Goal: Transaction & Acquisition: Purchase product/service

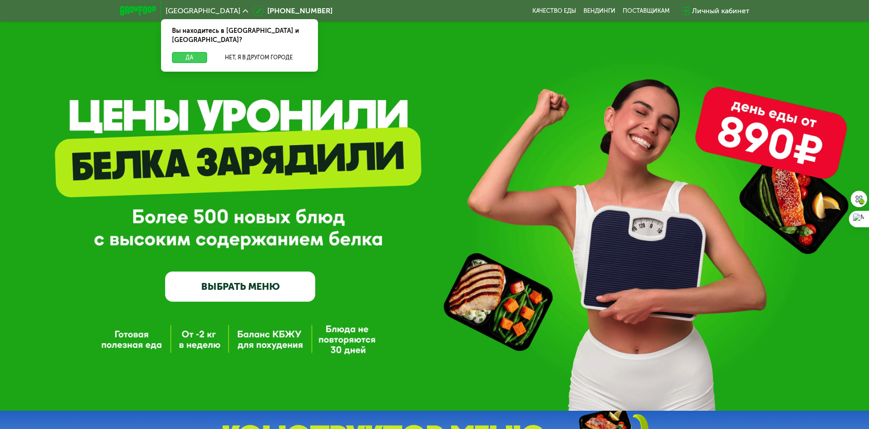
click at [202, 52] on button "Да" at bounding box center [189, 57] width 35 height 11
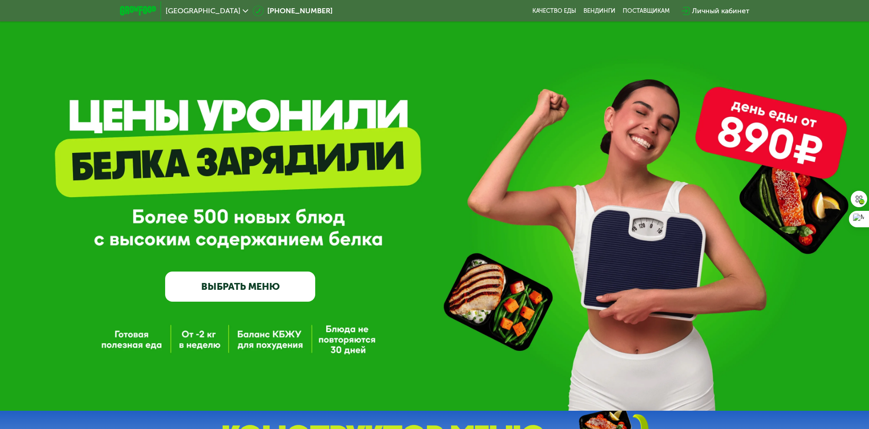
scroll to position [46, 0]
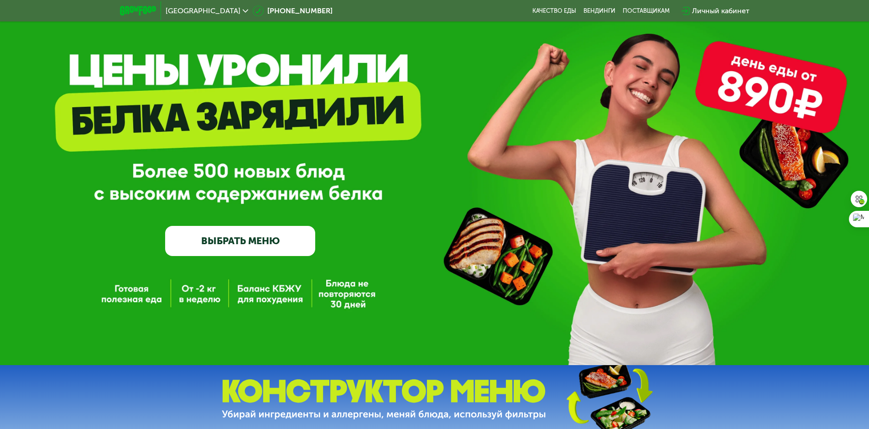
click at [287, 248] on link "ВЫБРАТЬ МЕНЮ" at bounding box center [240, 241] width 150 height 30
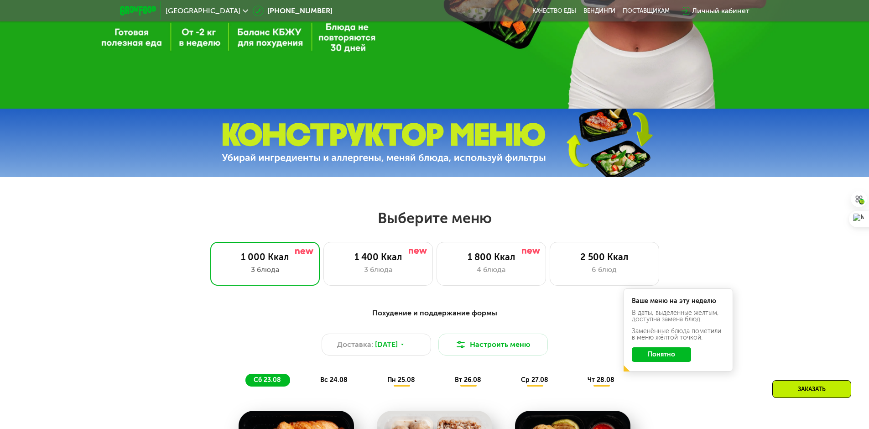
scroll to position [310, 0]
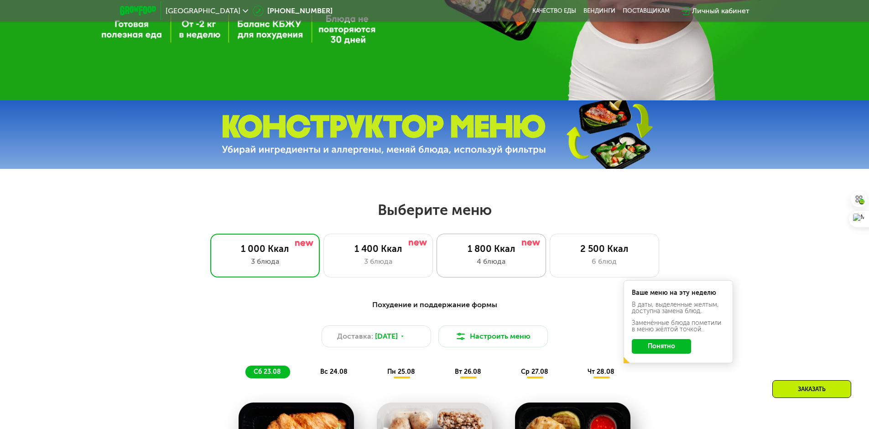
click at [464, 260] on div "4 блюда" at bounding box center [491, 261] width 90 height 11
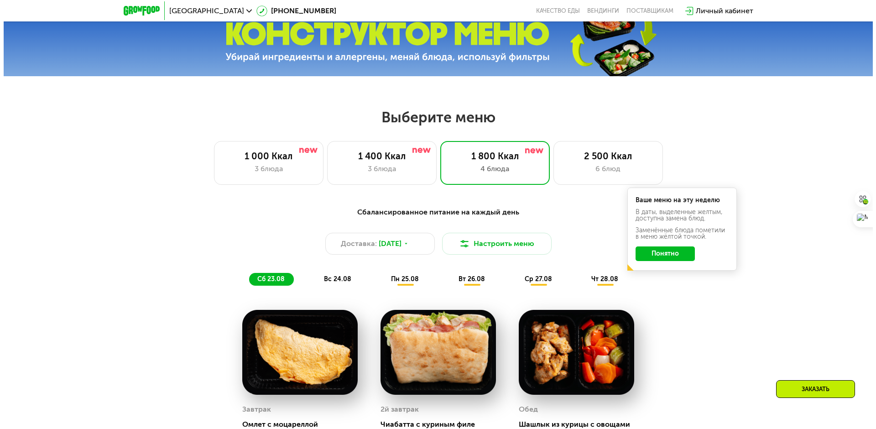
scroll to position [402, 0]
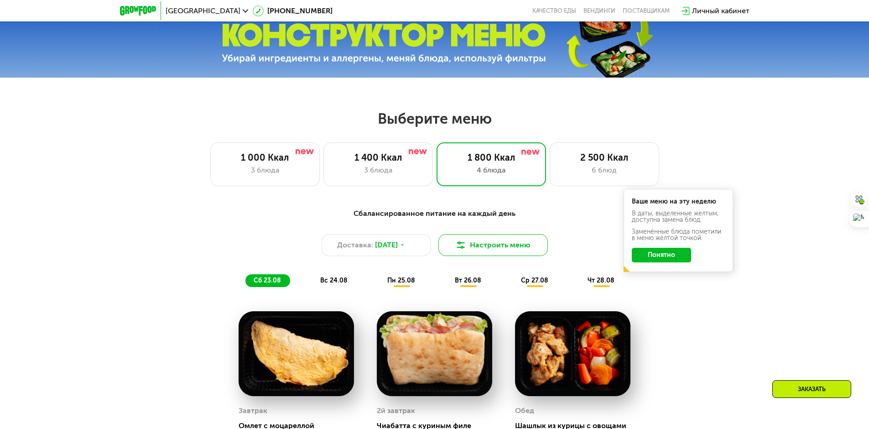
click at [485, 249] on button "Настроить меню" at bounding box center [494, 245] width 110 height 22
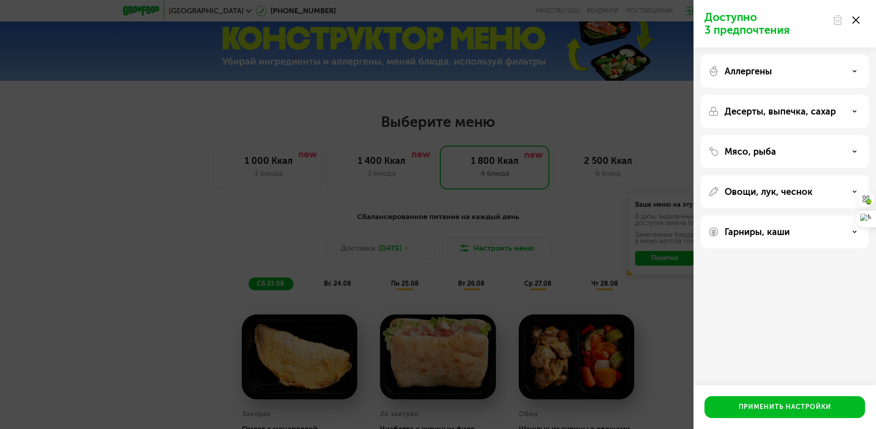
click at [815, 67] on div "Аллергены" at bounding box center [784, 71] width 153 height 11
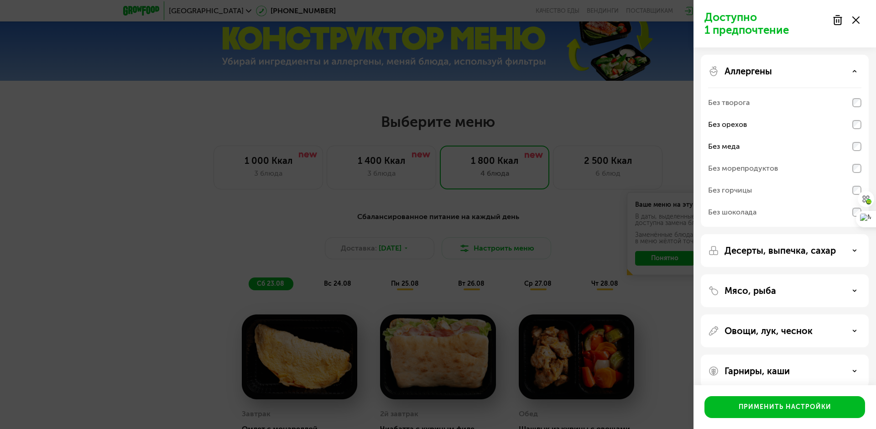
click at [849, 209] on div "Без шоколада" at bounding box center [784, 212] width 153 height 22
click at [815, 249] on p "Десерты, выпечка, сахар" at bounding box center [780, 250] width 111 height 11
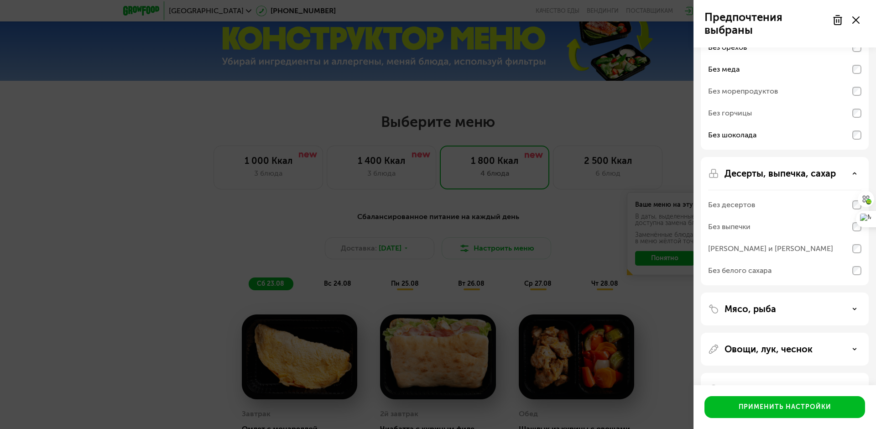
scroll to position [91, 0]
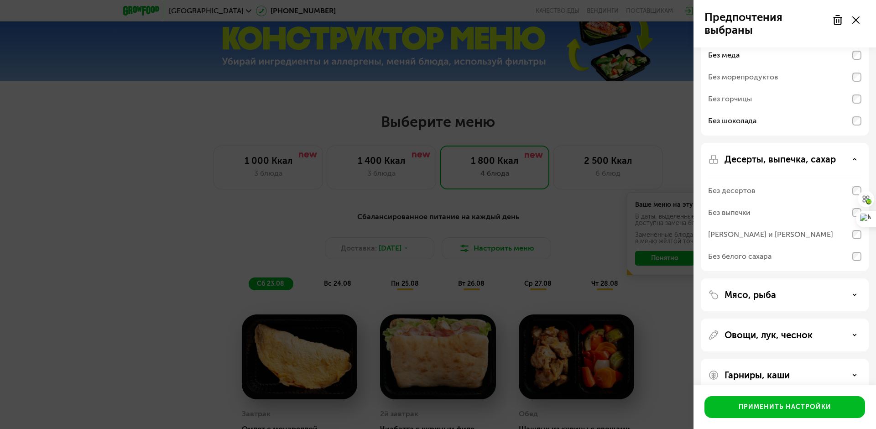
click at [820, 210] on div "Без выпечки" at bounding box center [784, 213] width 153 height 22
click at [850, 210] on div "Без выпечки" at bounding box center [784, 213] width 153 height 22
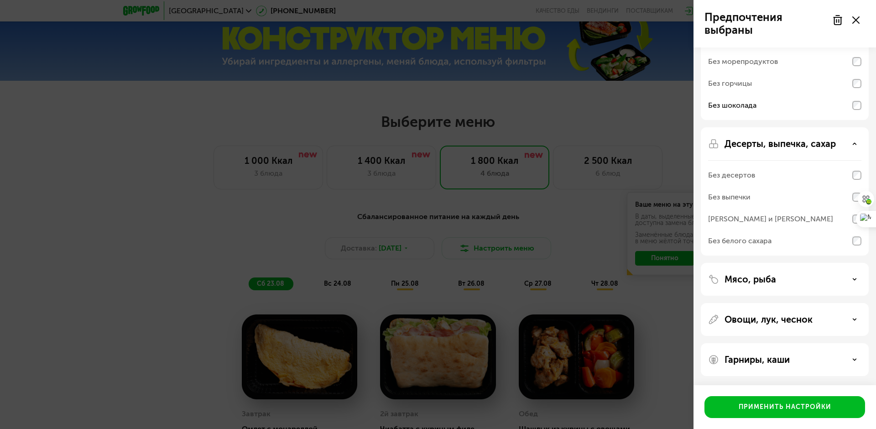
click at [840, 275] on div "Мясо, рыба" at bounding box center [784, 279] width 153 height 11
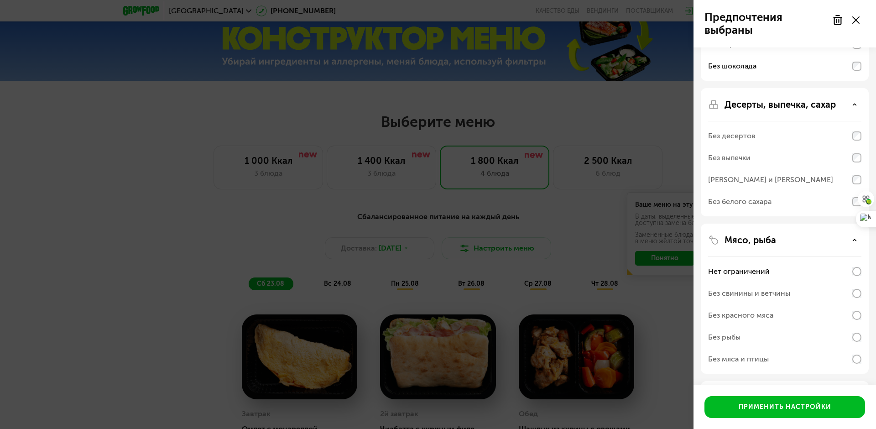
scroll to position [198, 0]
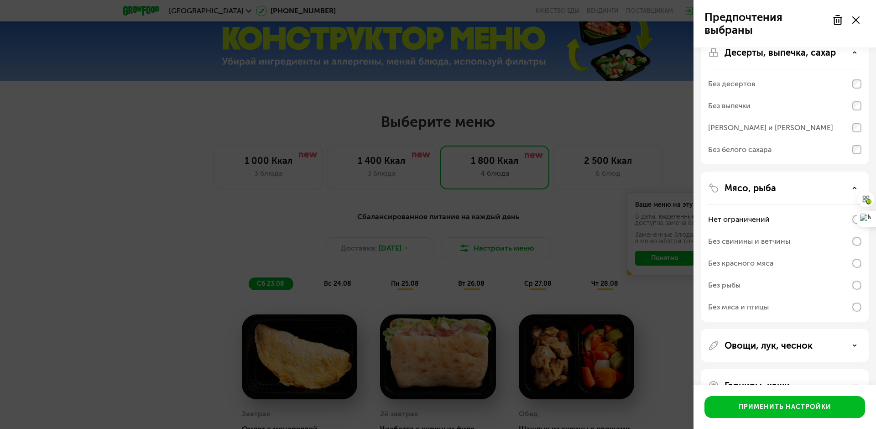
click at [721, 282] on div "Без рыбы" at bounding box center [724, 285] width 32 height 11
click at [855, 279] on div "Без рыбы" at bounding box center [784, 285] width 153 height 22
click at [846, 219] on div "Нет ограничений" at bounding box center [784, 220] width 153 height 22
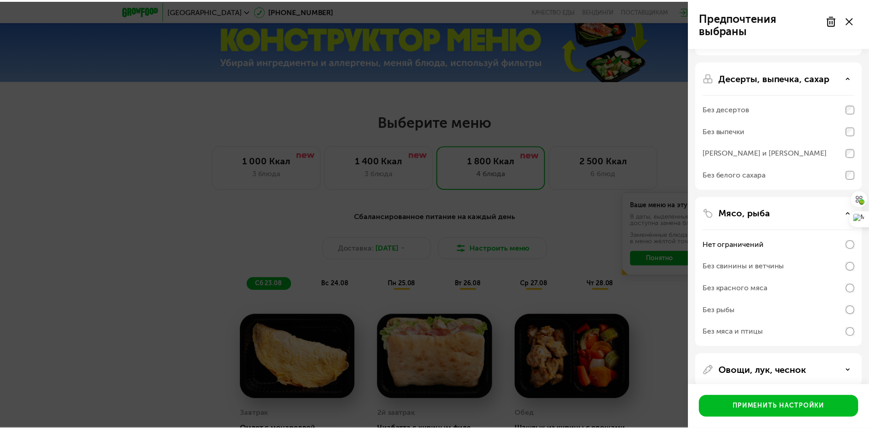
scroll to position [152, 0]
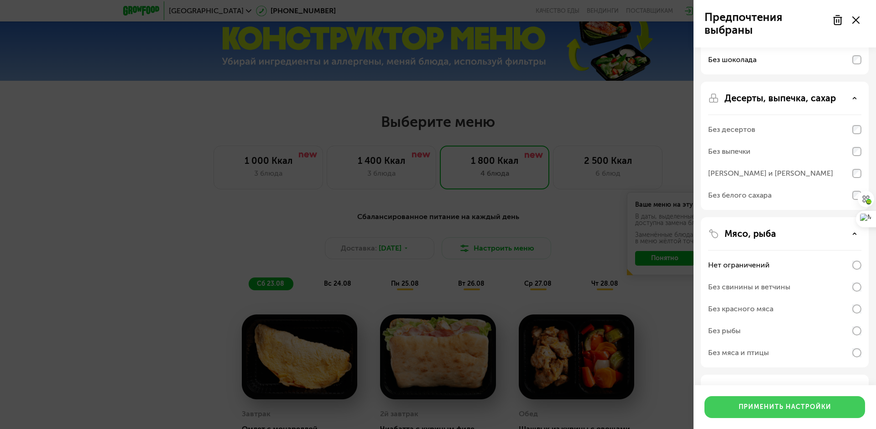
click at [773, 404] on div "Применить настройки" at bounding box center [785, 406] width 93 height 9
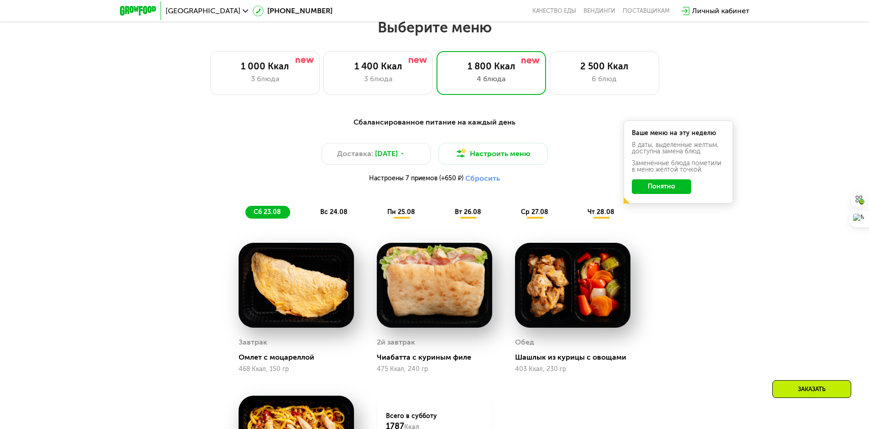
scroll to position [630, 0]
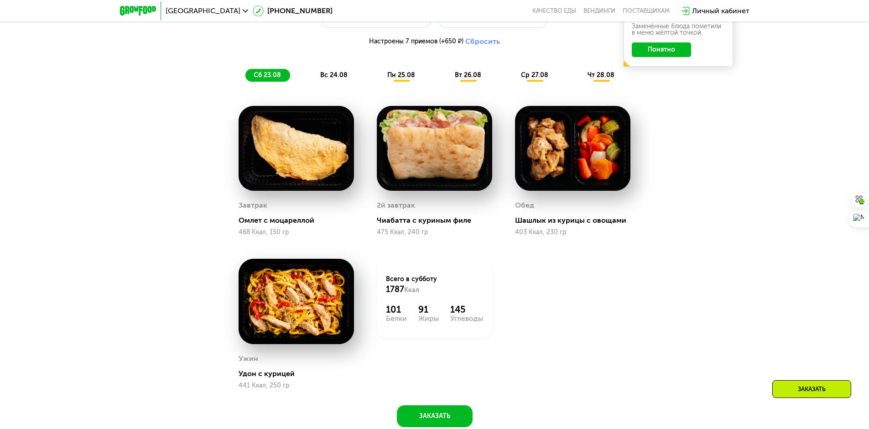
click at [342, 78] on span "вс 24.08" at bounding box center [333, 75] width 27 height 8
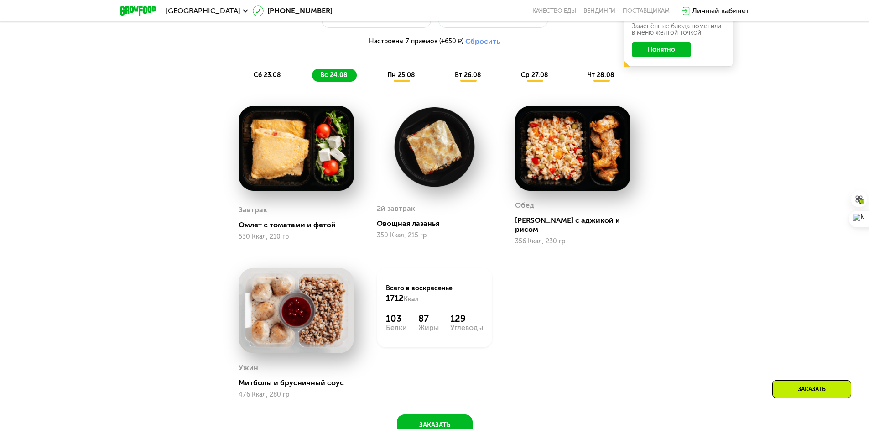
click at [395, 237] on div "350 Ккал, 215 гр" at bounding box center [434, 235] width 115 height 7
click at [392, 76] on span "пн 25.08" at bounding box center [401, 75] width 28 height 8
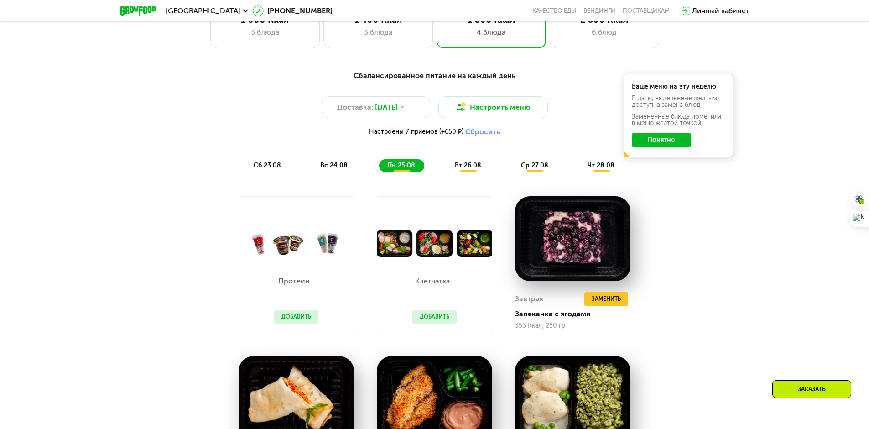
scroll to position [538, 0]
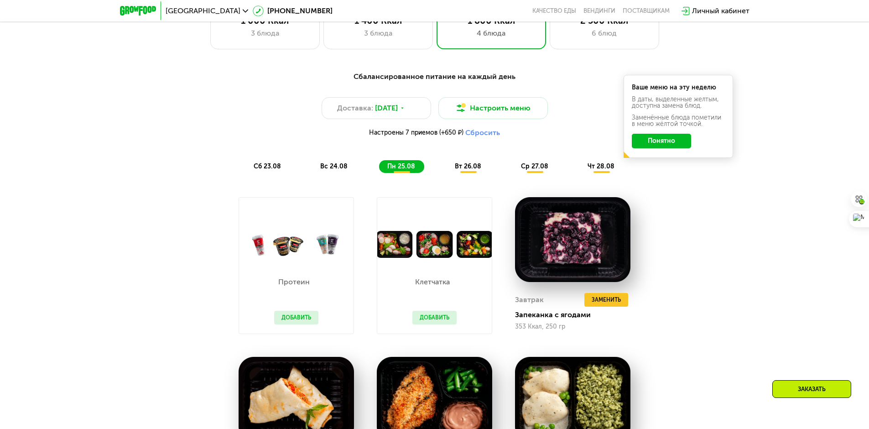
click at [475, 168] on span "вт 26.08" at bounding box center [468, 166] width 26 height 8
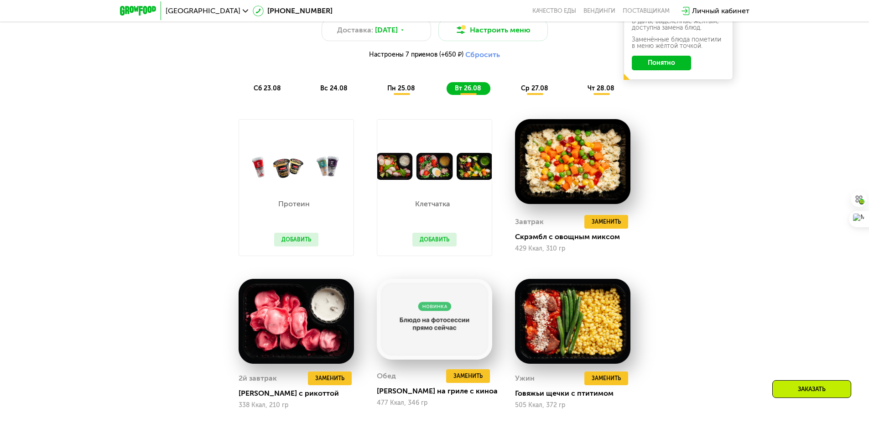
scroll to position [630, 0]
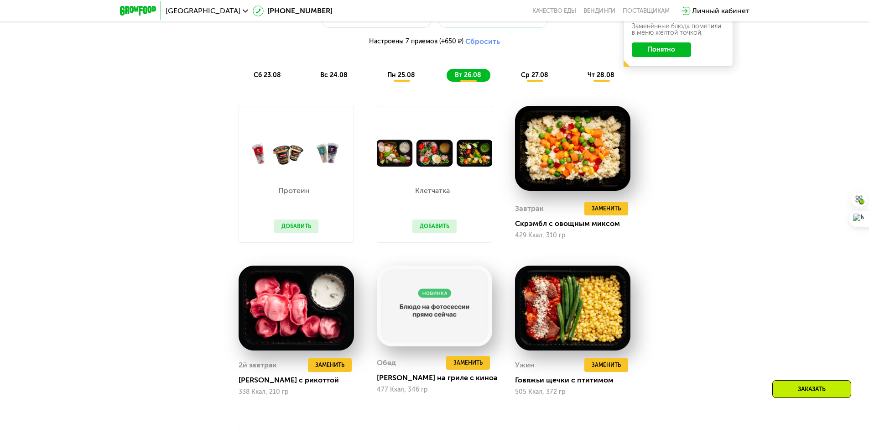
click at [541, 78] on span "ср 27.08" at bounding box center [534, 75] width 27 height 8
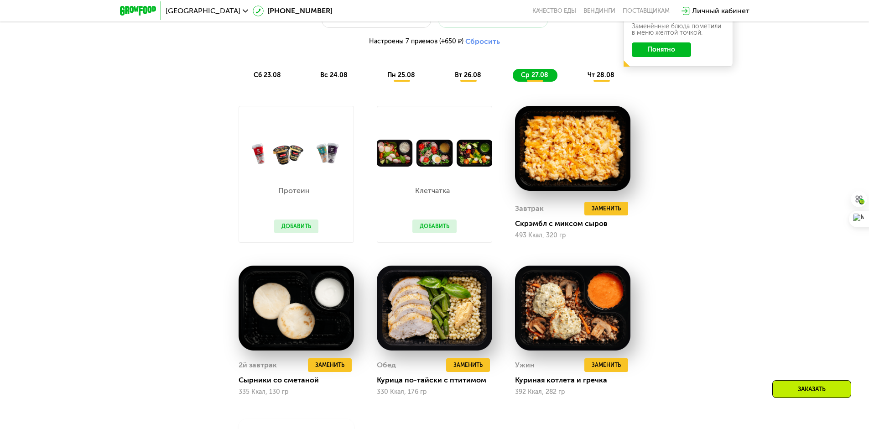
click at [612, 79] on span "чт 28.08" at bounding box center [601, 75] width 27 height 8
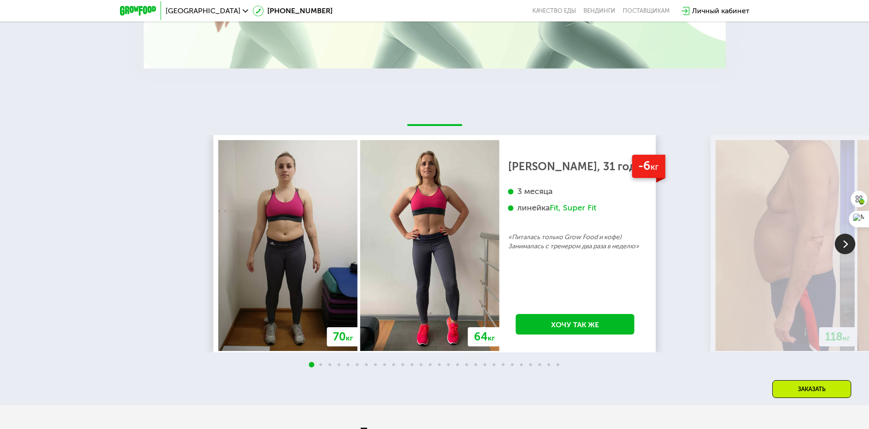
scroll to position [1862, 0]
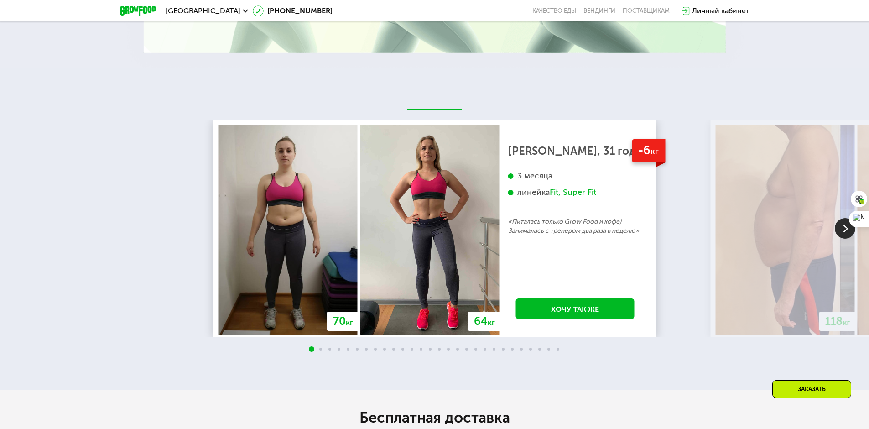
click at [845, 232] on img at bounding box center [845, 228] width 21 height 21
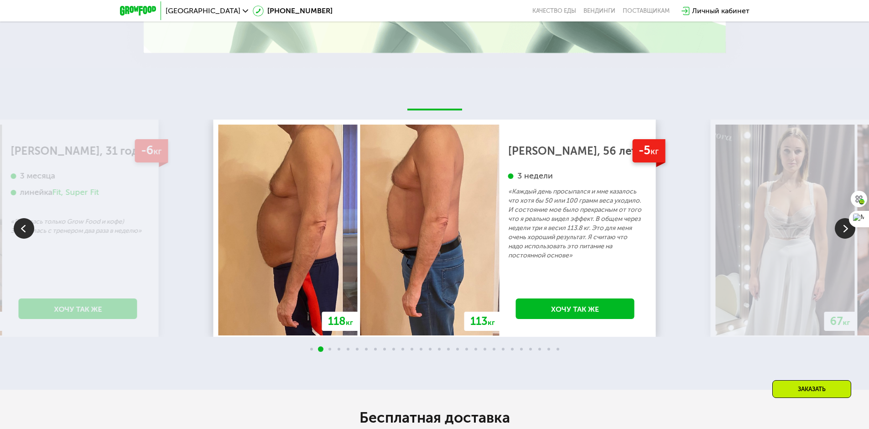
click at [845, 232] on img at bounding box center [845, 228] width 21 height 21
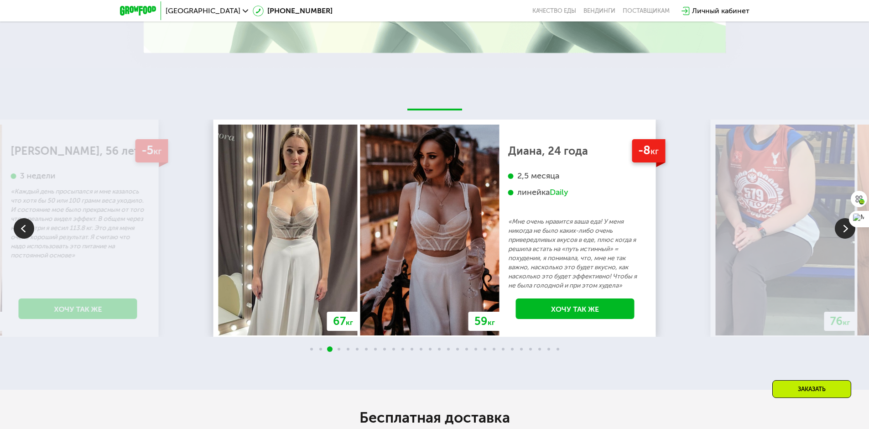
click at [845, 232] on img at bounding box center [845, 228] width 21 height 21
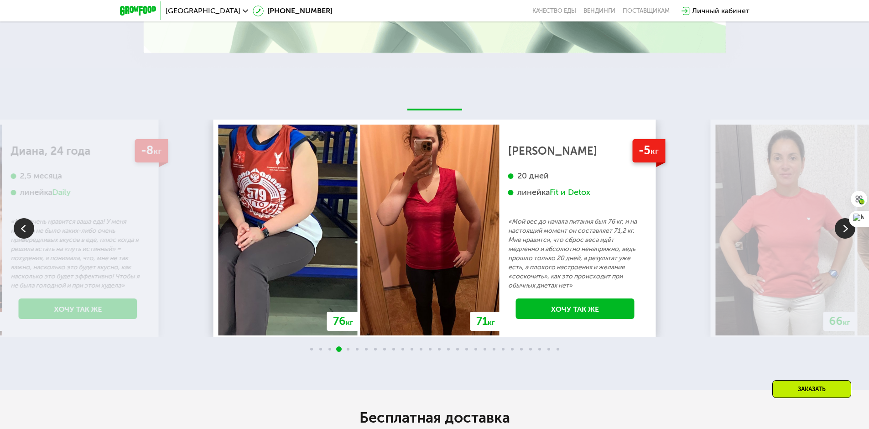
click at [845, 232] on img at bounding box center [845, 228] width 21 height 21
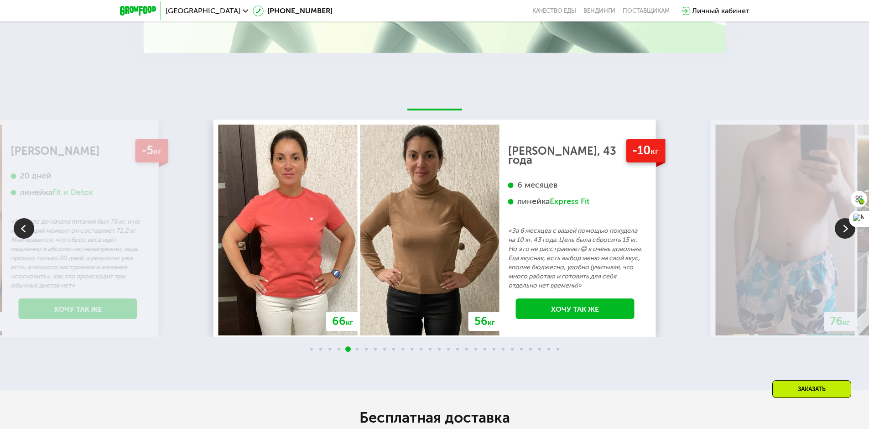
click at [846, 233] on img at bounding box center [845, 228] width 21 height 21
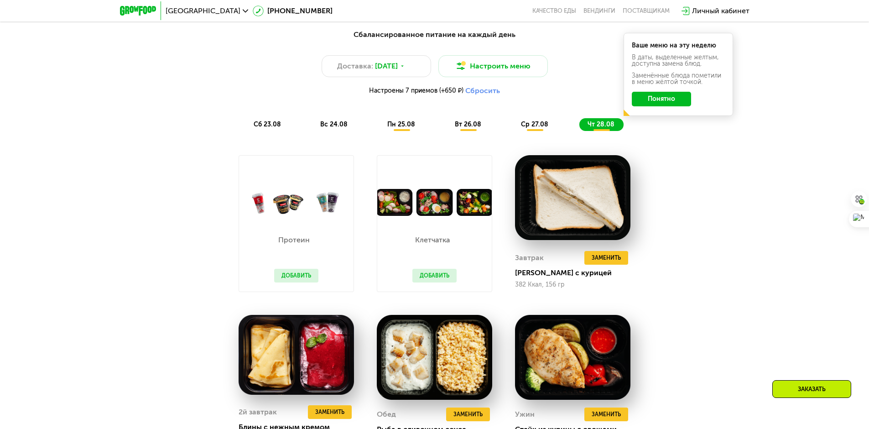
scroll to position [584, 0]
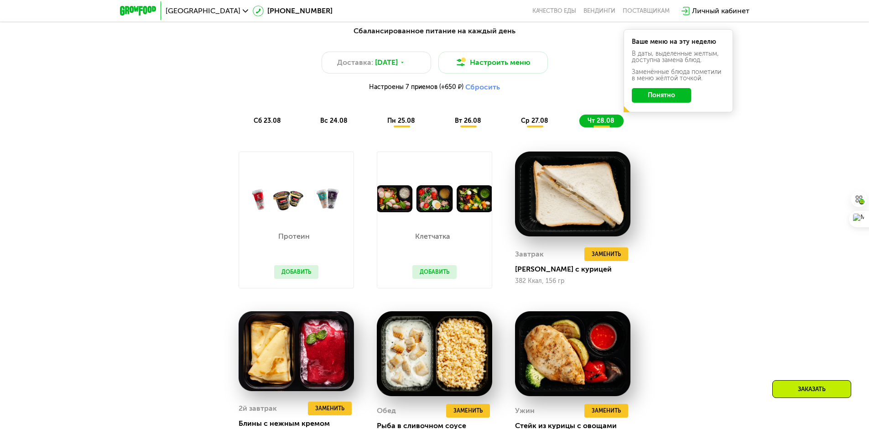
click at [276, 125] on span "сб 23.08" at bounding box center [267, 121] width 27 height 8
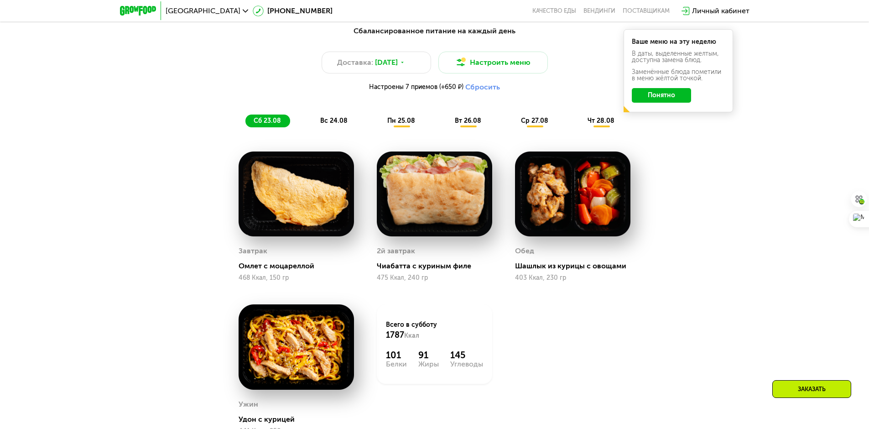
click at [322, 125] on span "вс 24.08" at bounding box center [333, 121] width 27 height 8
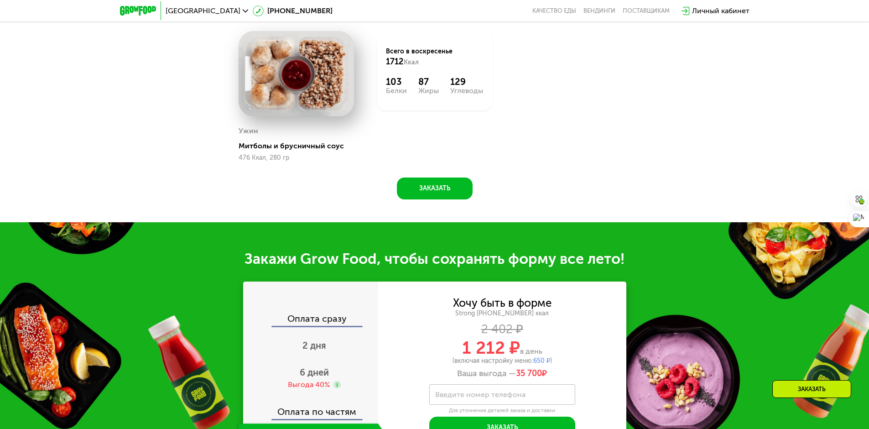
scroll to position [995, 0]
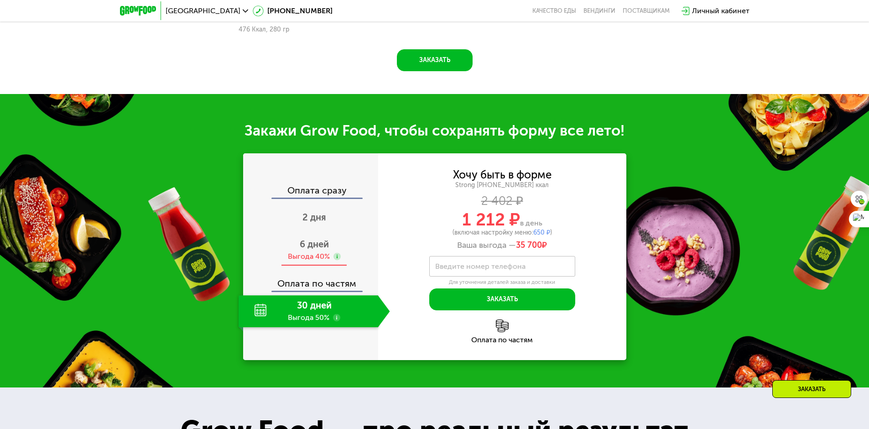
click at [318, 240] on span "6 дней" at bounding box center [314, 244] width 29 height 11
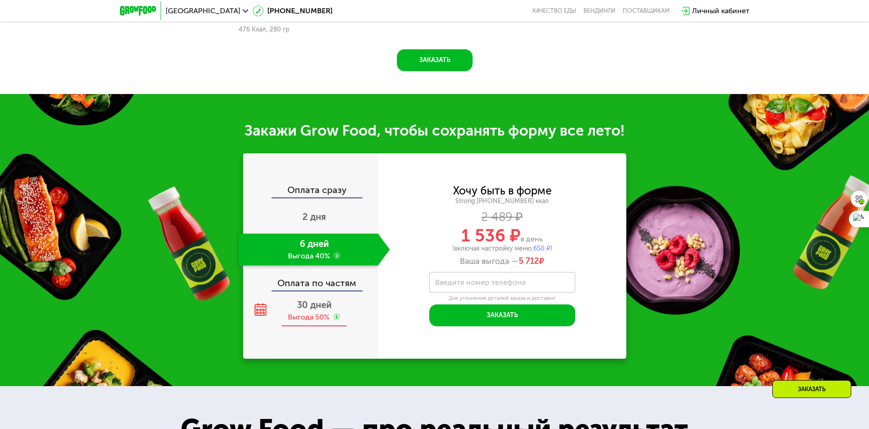
click at [319, 299] on span "30 дней" at bounding box center [314, 304] width 35 height 11
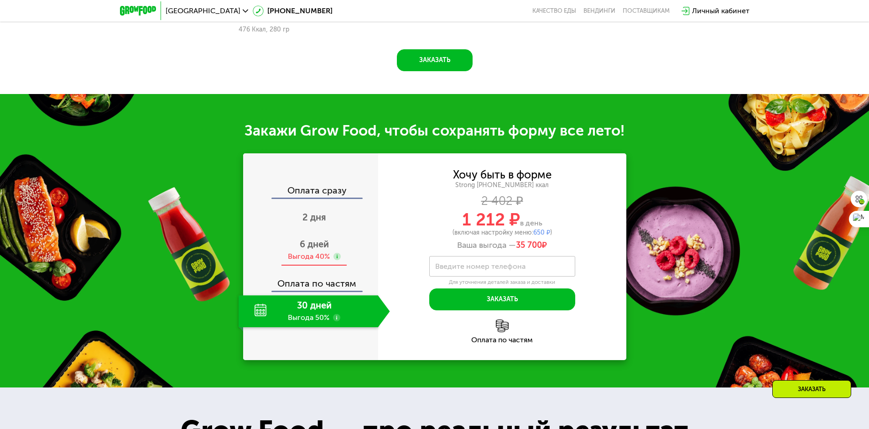
click at [317, 251] on div "Выгода 40%" at bounding box center [309, 256] width 42 height 10
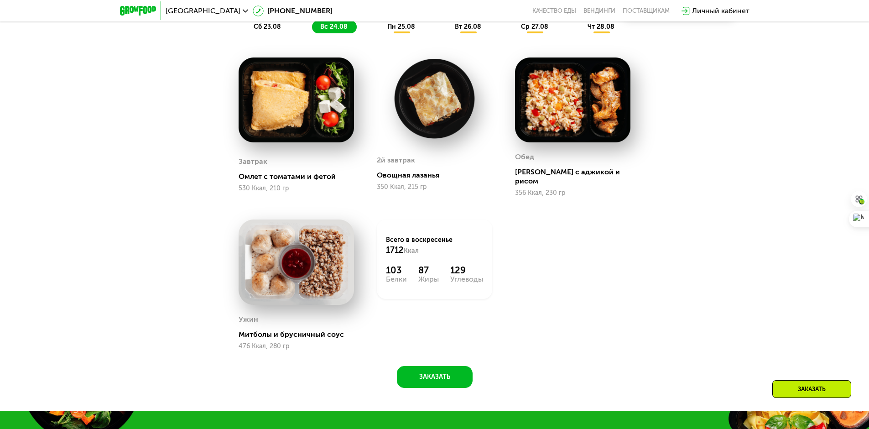
scroll to position [630, 0]
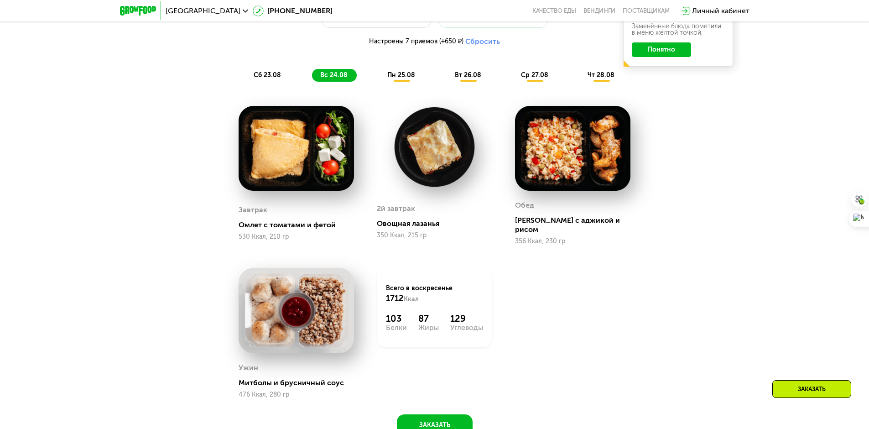
click at [264, 74] on span "сб 23.08" at bounding box center [267, 75] width 27 height 8
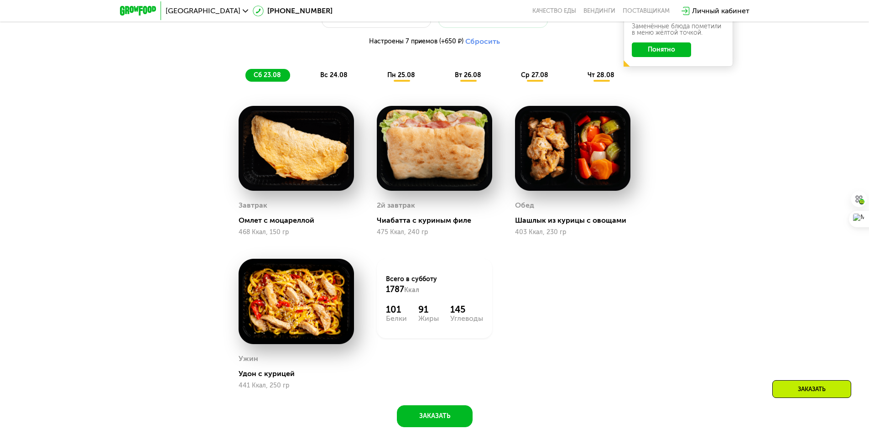
click at [327, 78] on span "вс 24.08" at bounding box center [333, 75] width 27 height 8
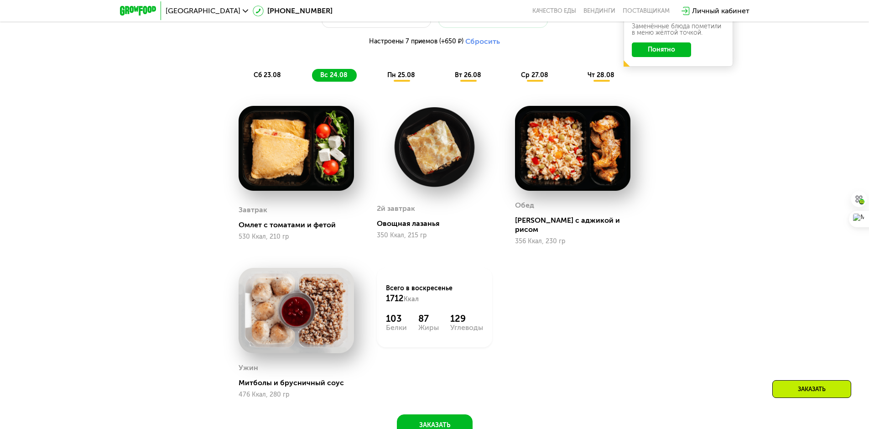
click at [400, 79] on span "пн 25.08" at bounding box center [401, 75] width 28 height 8
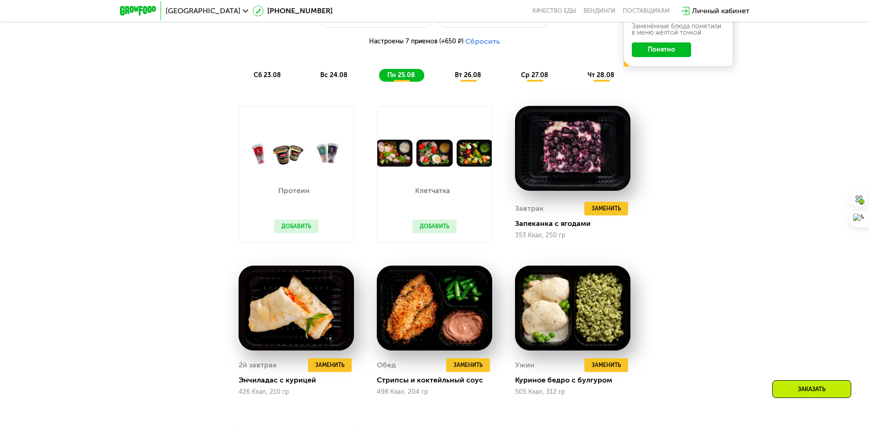
click at [466, 78] on span "вт 26.08" at bounding box center [468, 75] width 26 height 8
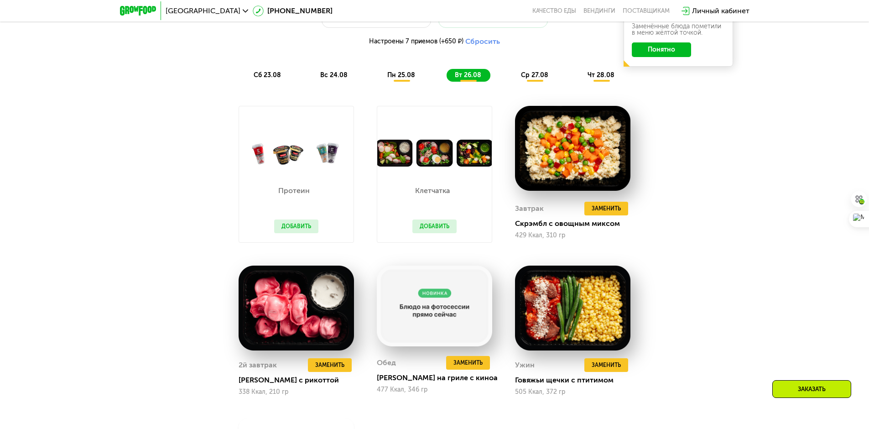
click at [531, 79] on span "ср 27.08" at bounding box center [534, 75] width 27 height 8
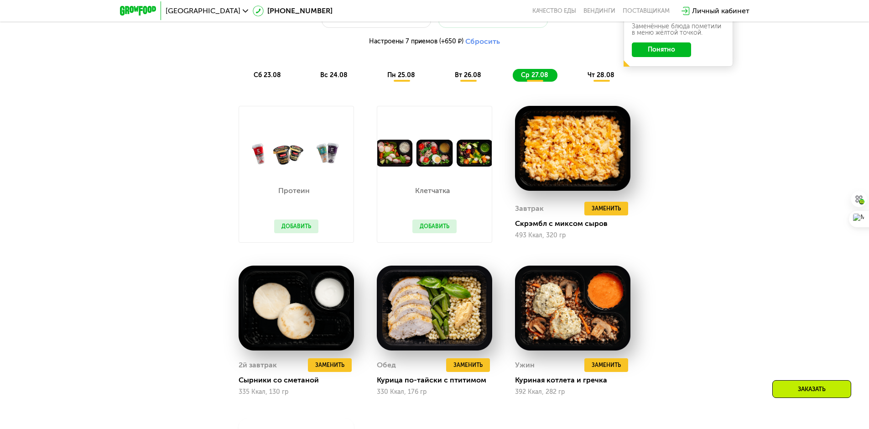
click at [602, 82] on div "чт 28.08" at bounding box center [602, 75] width 44 height 13
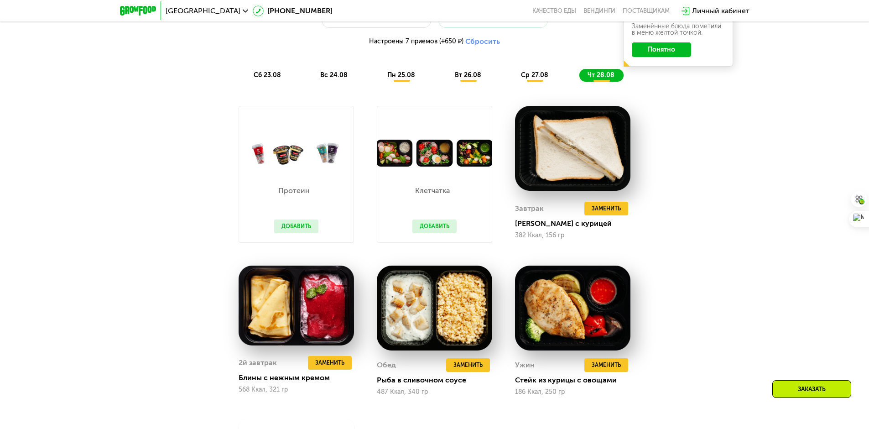
click at [530, 79] on span "ср 27.08" at bounding box center [534, 75] width 27 height 8
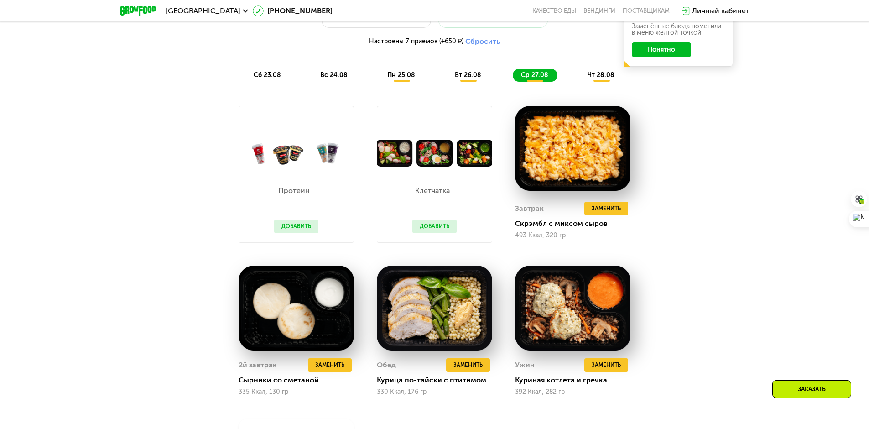
click at [264, 77] on span "сб 23.08" at bounding box center [267, 75] width 27 height 8
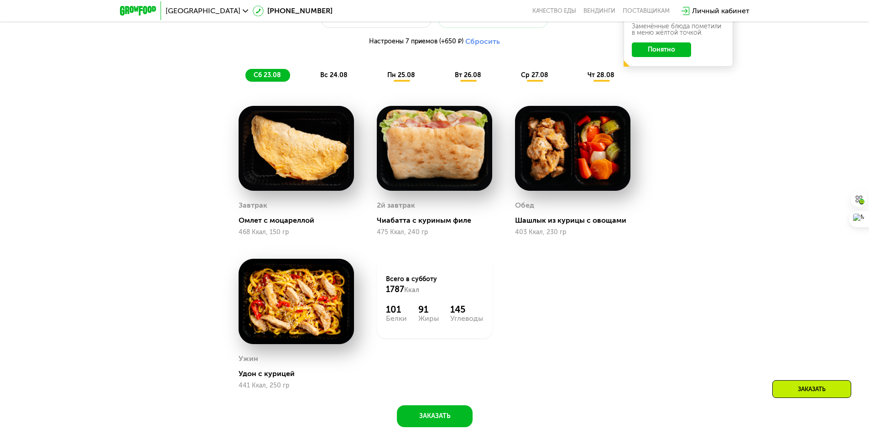
click at [339, 77] on span "вс 24.08" at bounding box center [333, 75] width 27 height 8
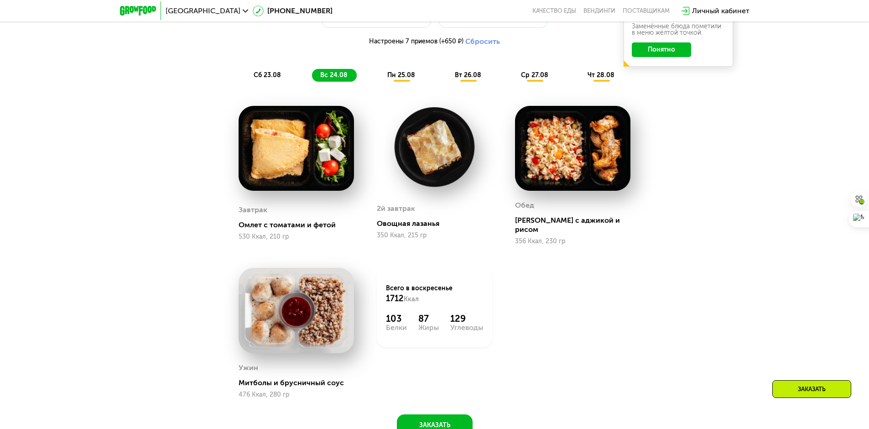
click at [272, 78] on span "сб 23.08" at bounding box center [267, 75] width 27 height 8
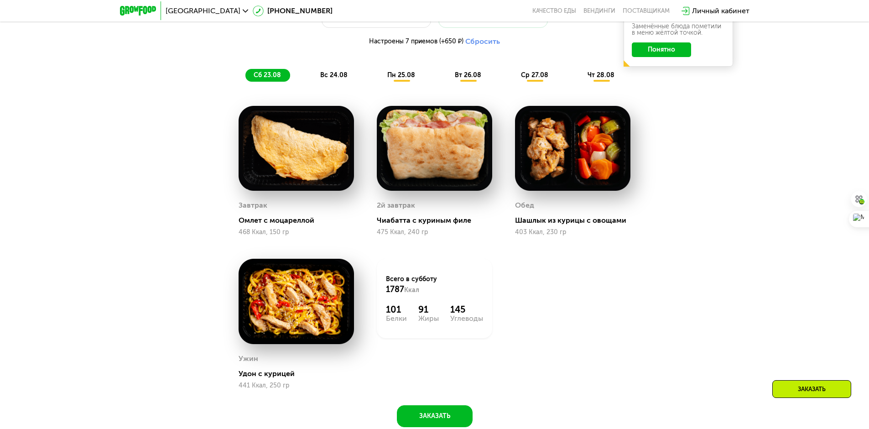
click at [334, 76] on span "вс 24.08" at bounding box center [333, 75] width 27 height 8
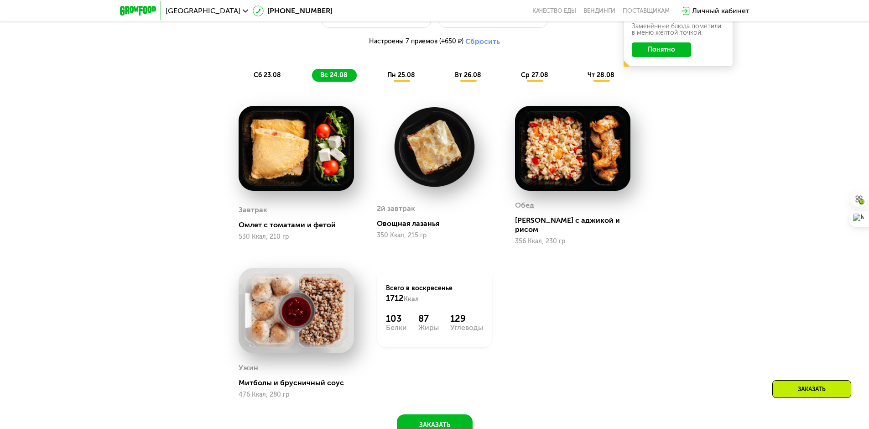
click at [406, 75] on span "пн 25.08" at bounding box center [401, 75] width 28 height 8
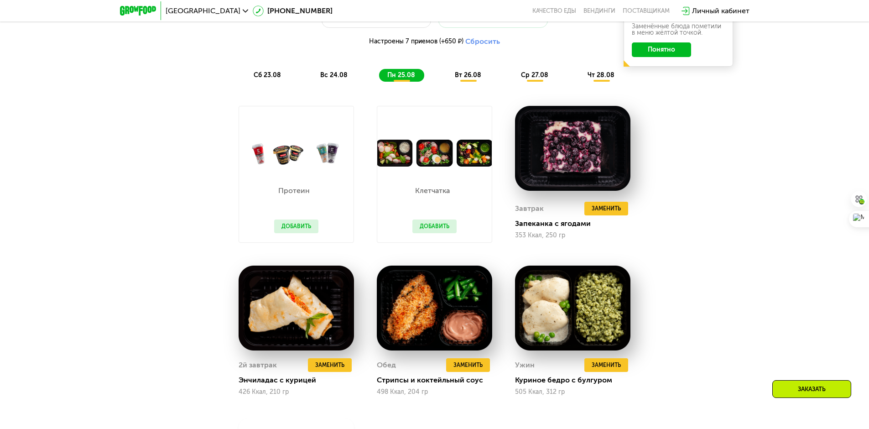
click at [473, 75] on span "вт 26.08" at bounding box center [468, 75] width 26 height 8
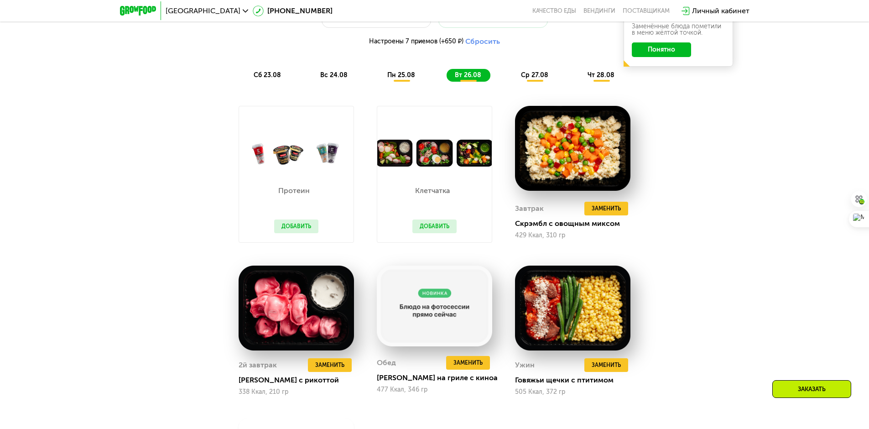
click at [580, 78] on div "ср 27.08" at bounding box center [602, 75] width 44 height 13
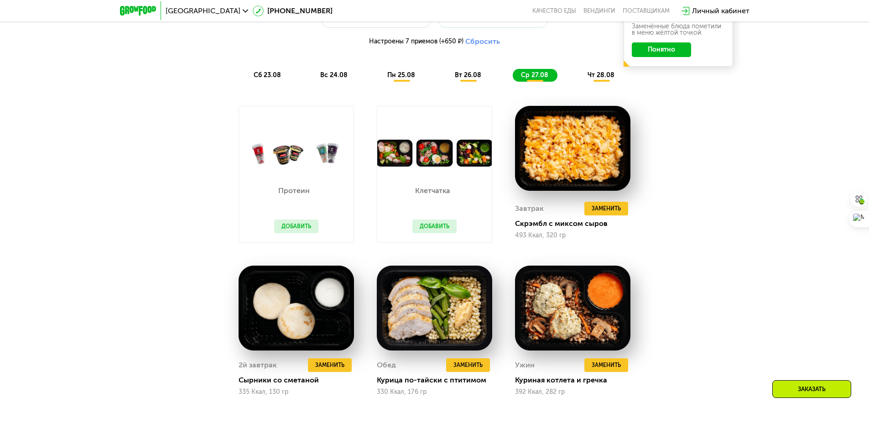
click at [610, 78] on span "чт 28.08" at bounding box center [601, 75] width 27 height 8
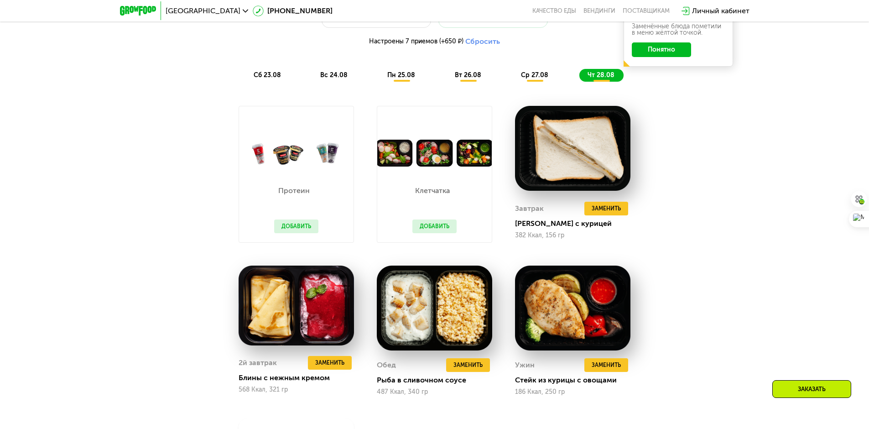
click at [539, 78] on span "ср 27.08" at bounding box center [534, 75] width 27 height 8
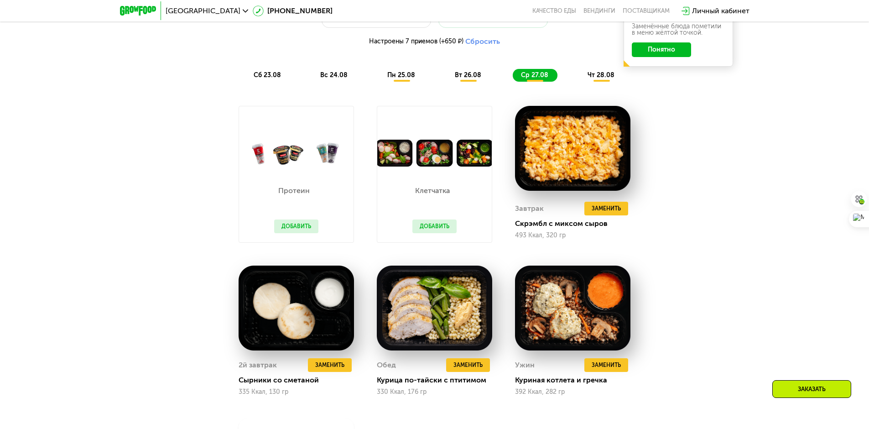
click at [465, 78] on span "вт 26.08" at bounding box center [468, 75] width 26 height 8
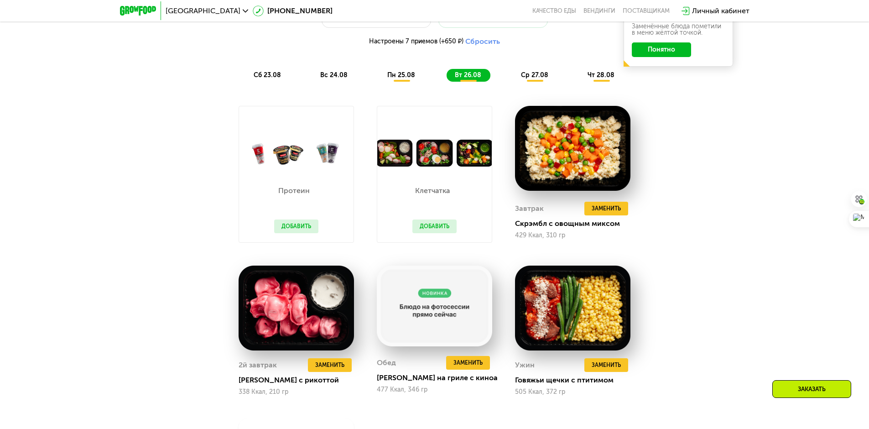
click at [402, 76] on span "пн 25.08" at bounding box center [401, 75] width 28 height 8
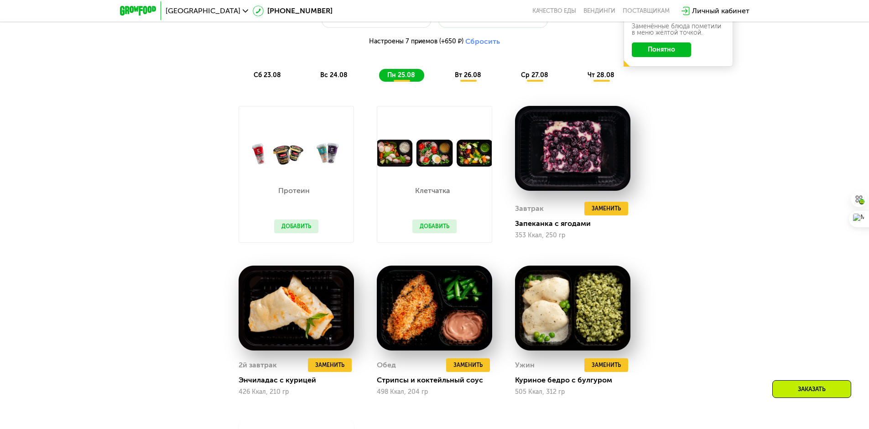
click at [329, 75] on span "вс 24.08" at bounding box center [333, 75] width 27 height 8
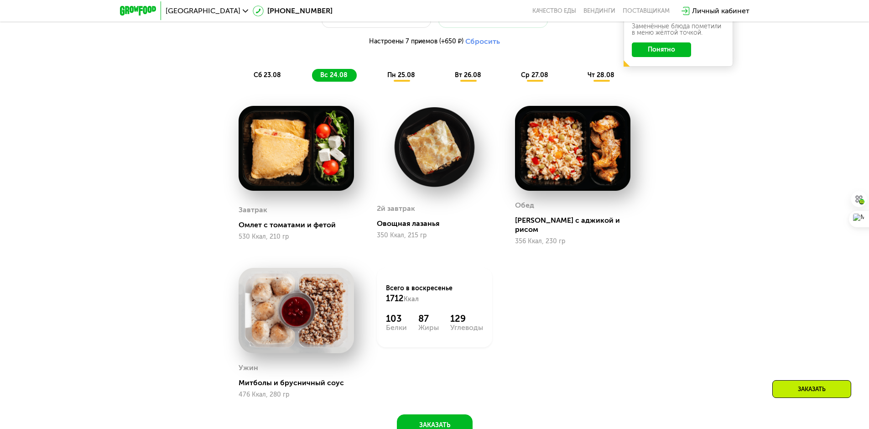
click at [271, 79] on span "сб 23.08" at bounding box center [267, 75] width 27 height 8
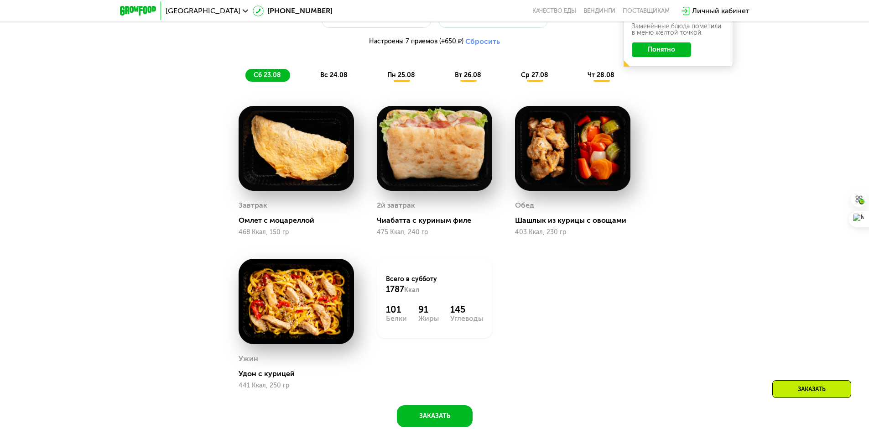
click at [329, 77] on span "вс 24.08" at bounding box center [333, 75] width 27 height 8
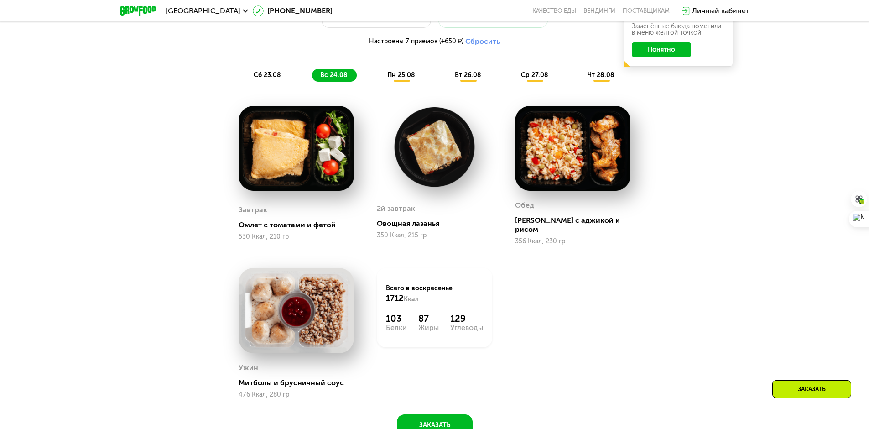
click at [447, 82] on div "пн 25.08" at bounding box center [469, 75] width 44 height 13
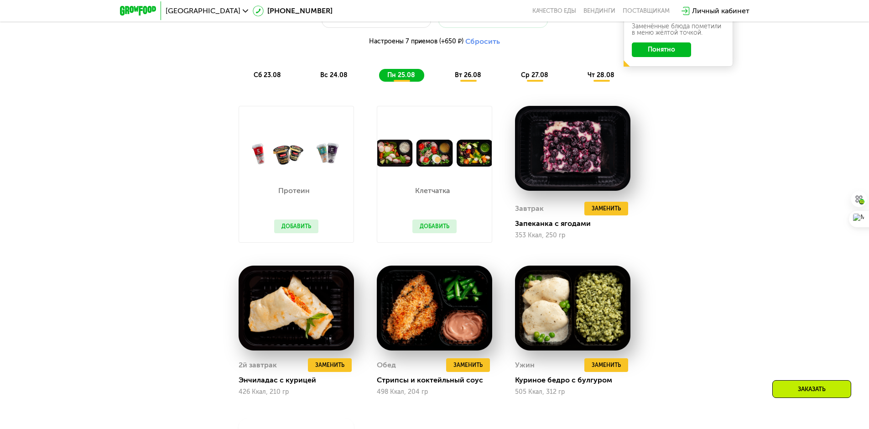
click at [513, 82] on div "вт 26.08" at bounding box center [535, 75] width 45 height 13
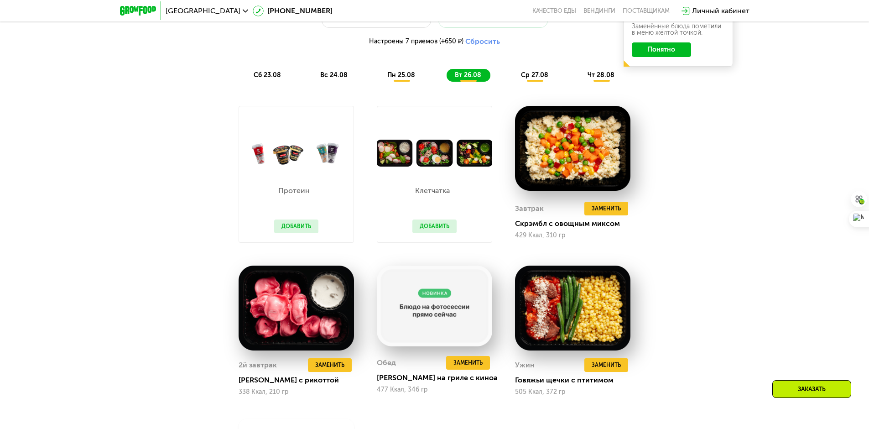
click at [580, 82] on div "ср 27.08" at bounding box center [602, 75] width 44 height 13
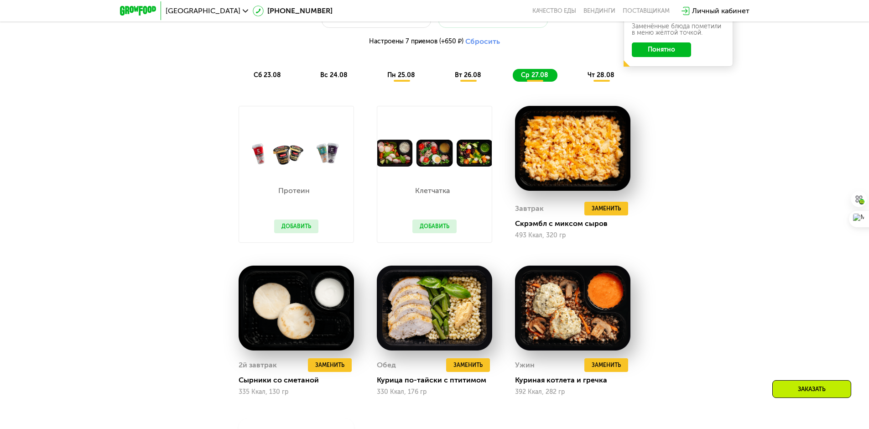
click at [595, 79] on span "чт 28.08" at bounding box center [601, 75] width 27 height 8
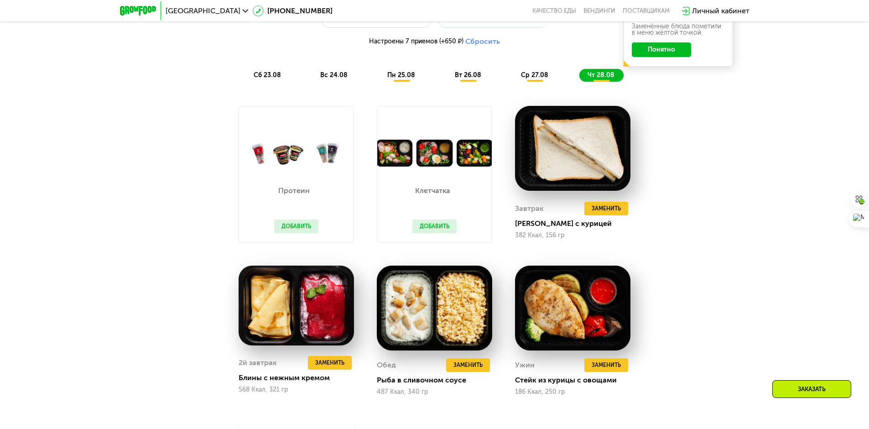
click at [580, 82] on div "ср 27.08" at bounding box center [602, 75] width 44 height 13
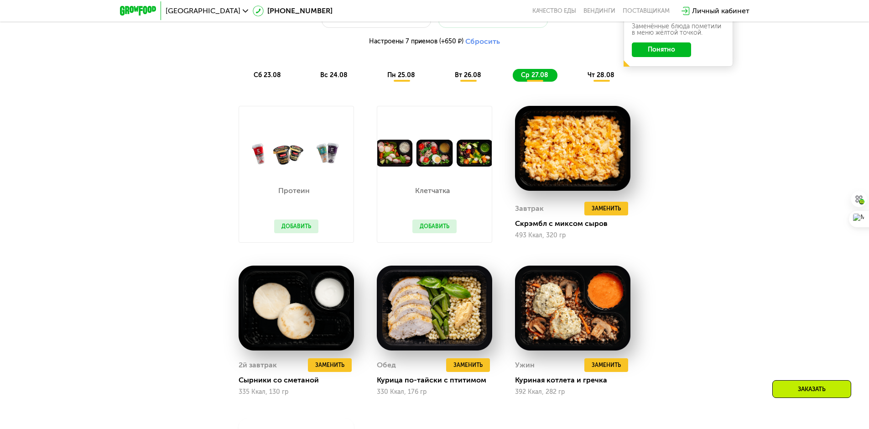
click at [463, 79] on span "вт 26.08" at bounding box center [468, 75] width 26 height 8
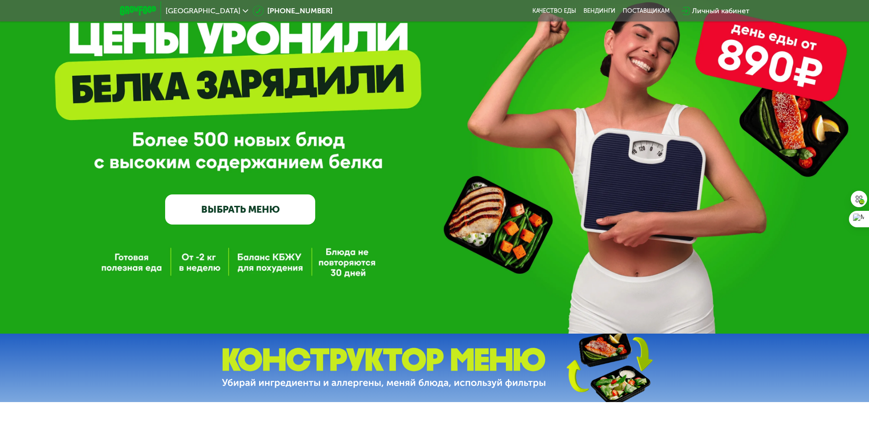
scroll to position [0, 0]
